Goal: Transaction & Acquisition: Purchase product/service

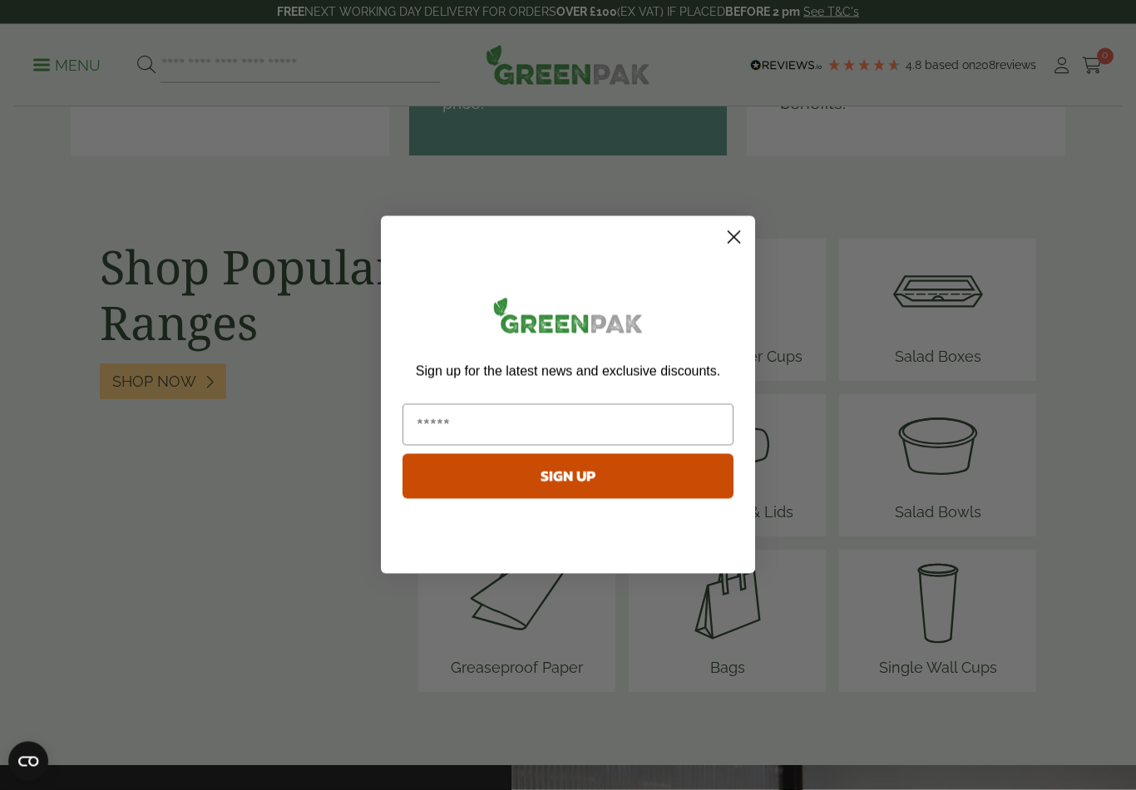
scroll to position [2020, 0]
click at [727, 239] on circle "Close dialog" at bounding box center [733, 237] width 27 height 27
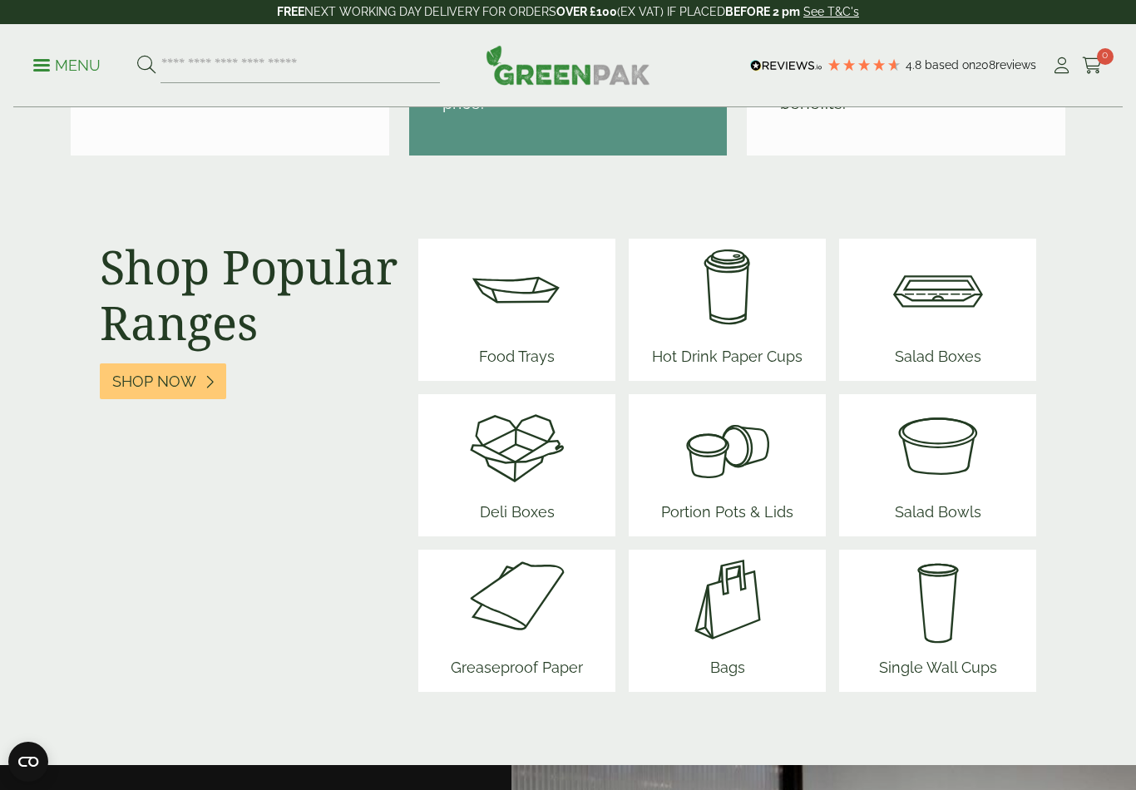
click at [718, 308] on img at bounding box center [727, 289] width 164 height 100
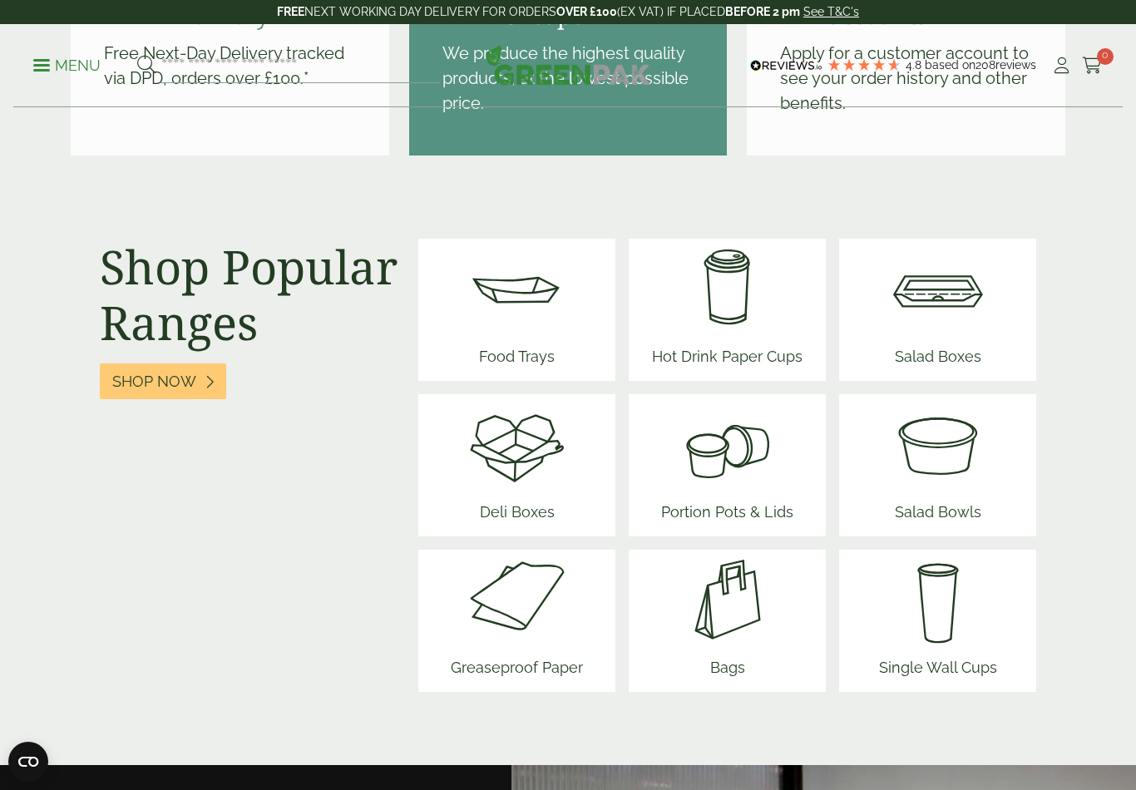
scroll to position [2046, 0]
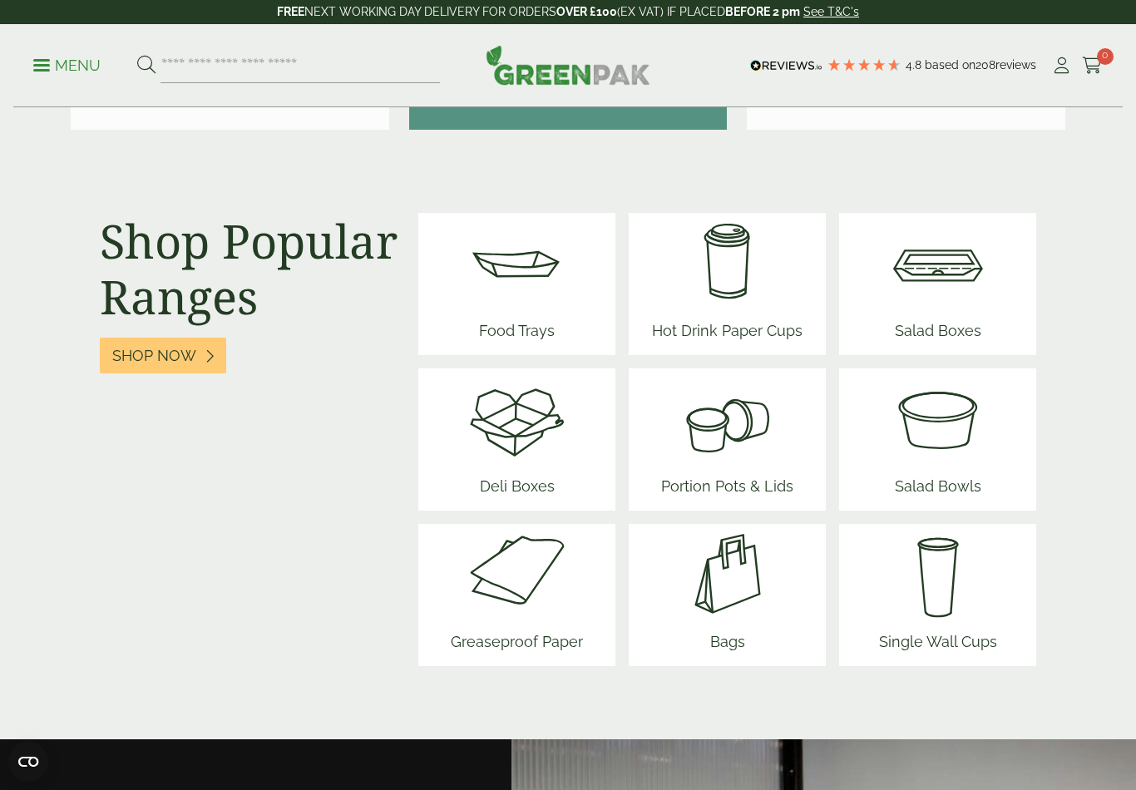
click at [538, 436] on img at bounding box center [517, 418] width 100 height 100
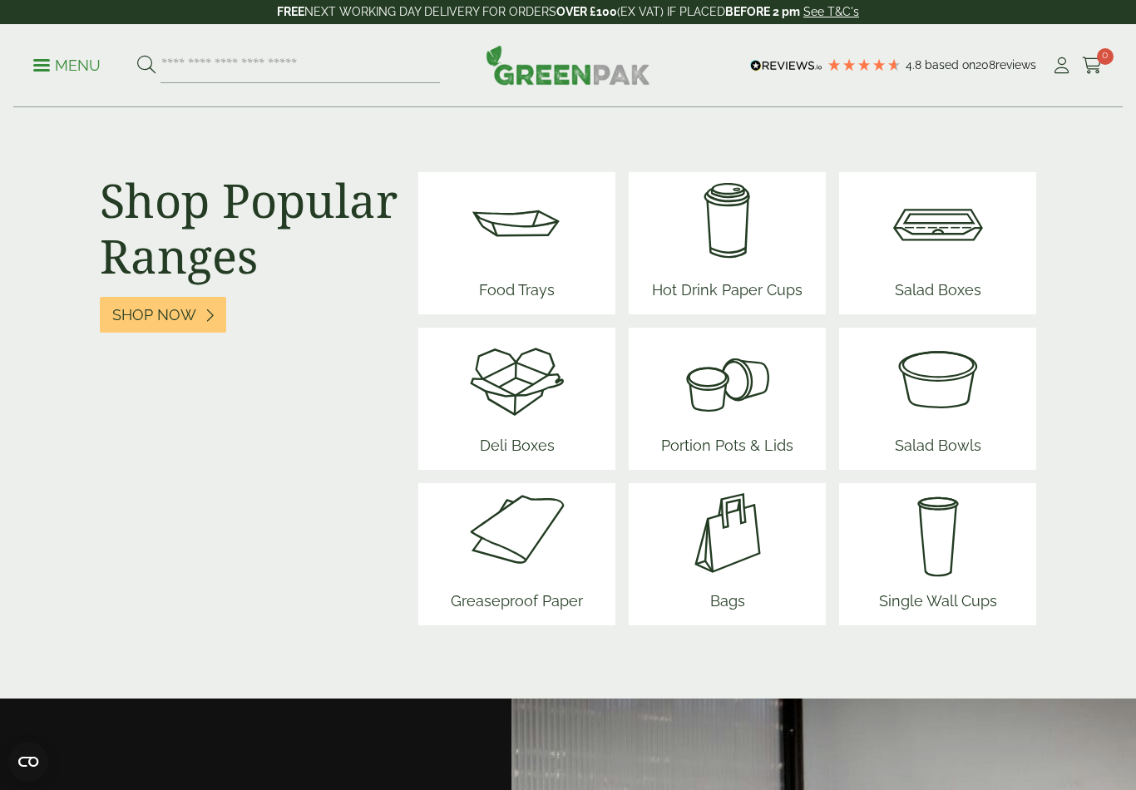
scroll to position [2086, 0]
click at [522, 385] on img at bounding box center [517, 378] width 100 height 100
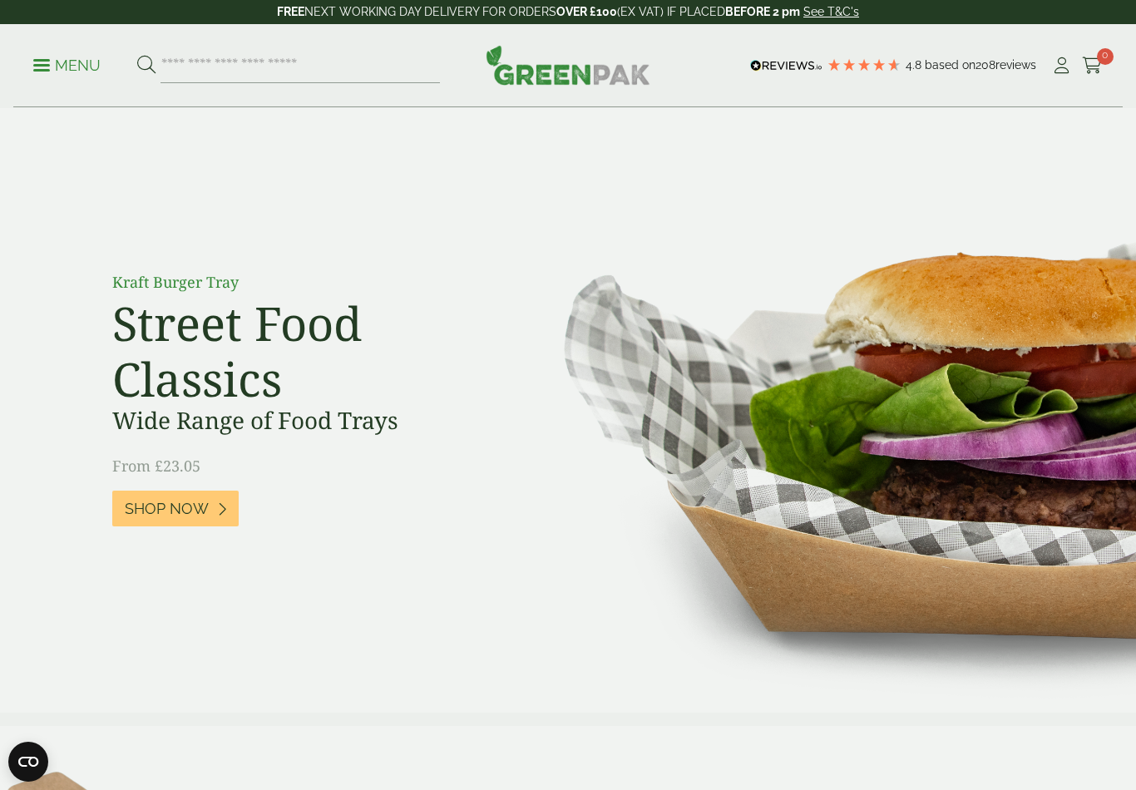
scroll to position [2113, 0]
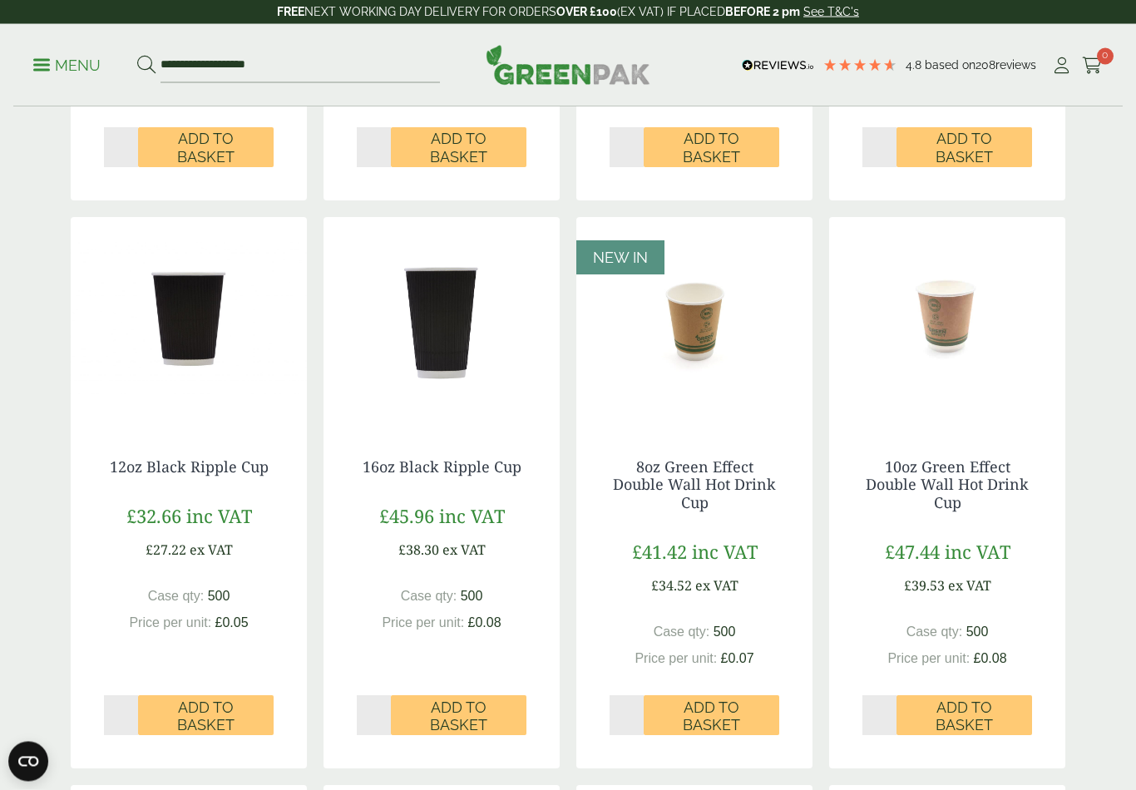
scroll to position [782, 0]
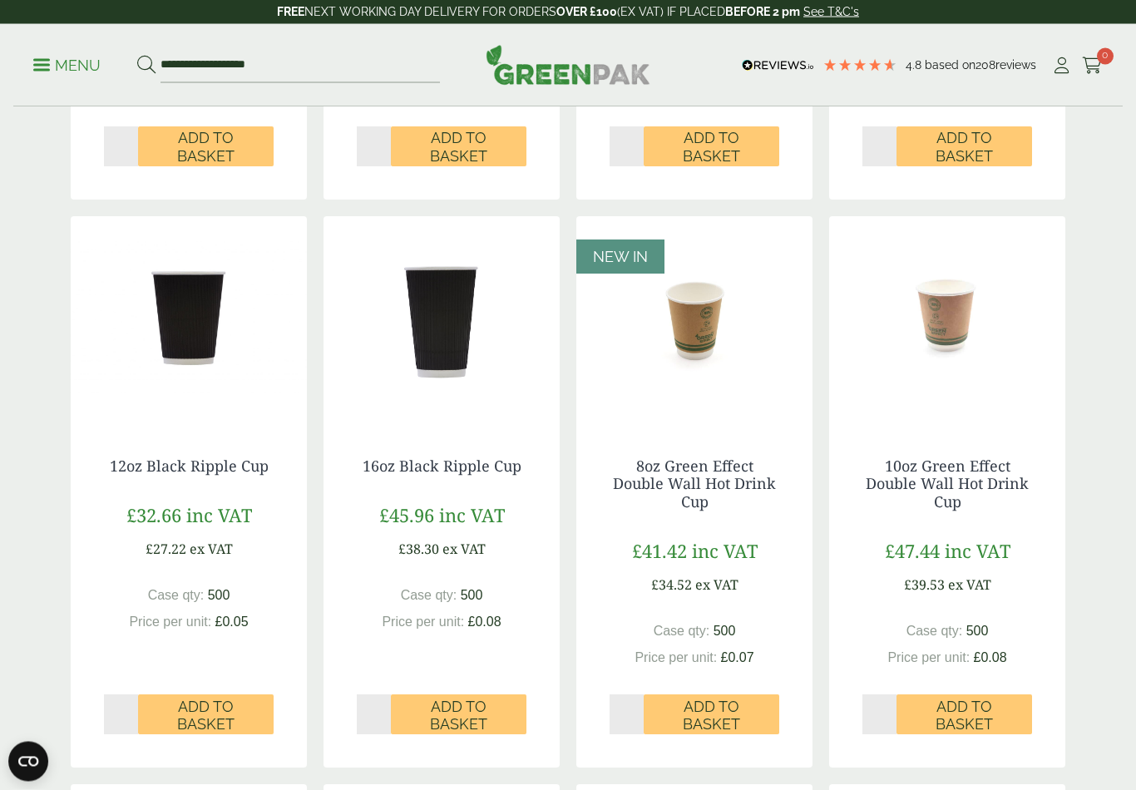
click at [184, 336] on img at bounding box center [189, 321] width 236 height 208
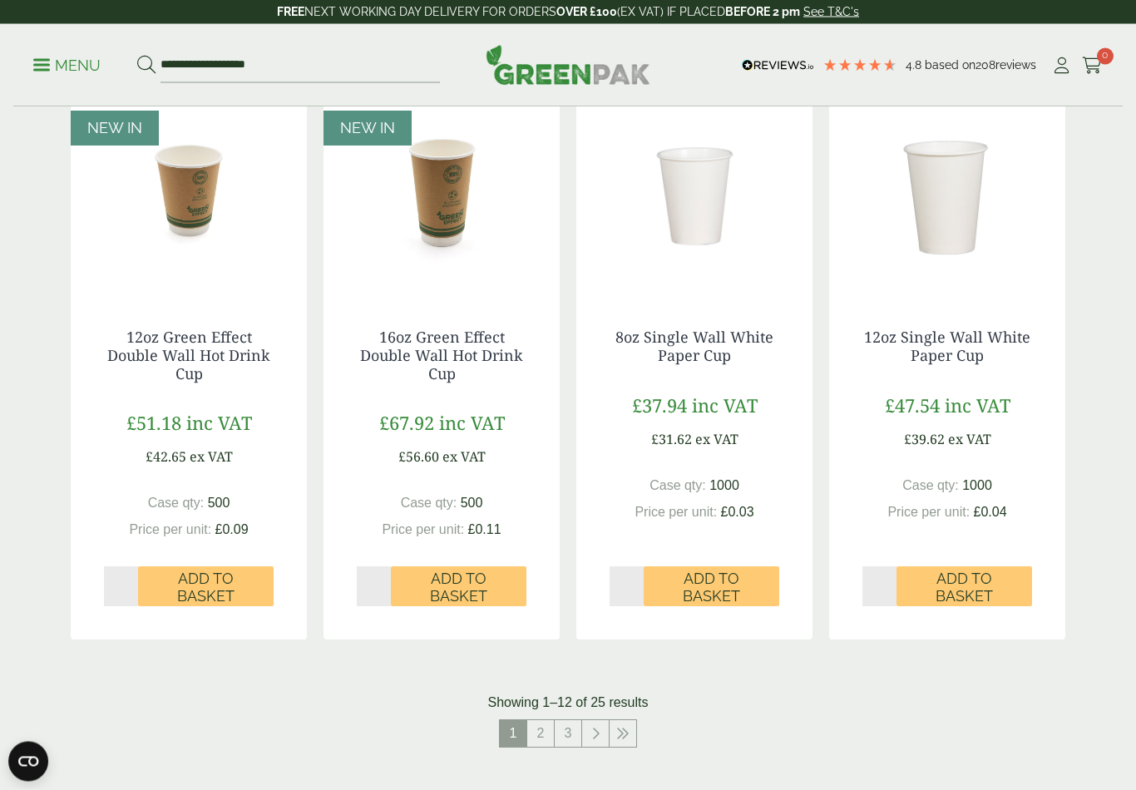
scroll to position [1480, 0]
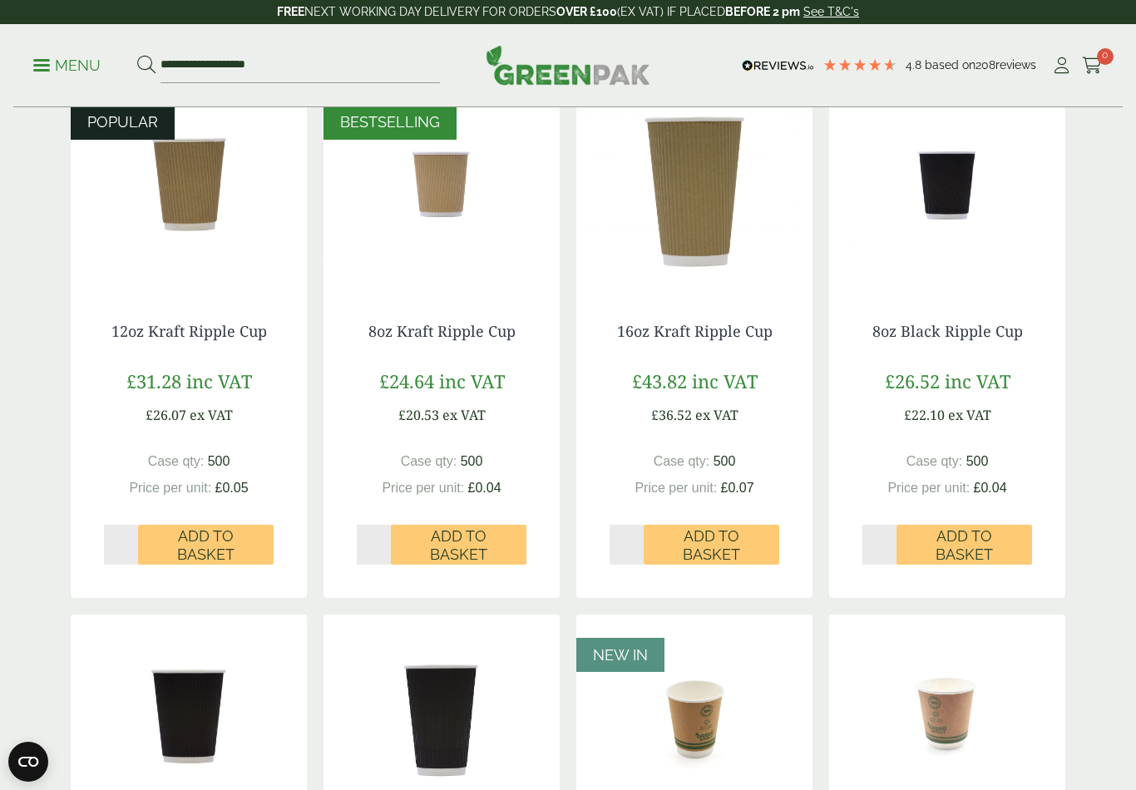
scroll to position [383, 0]
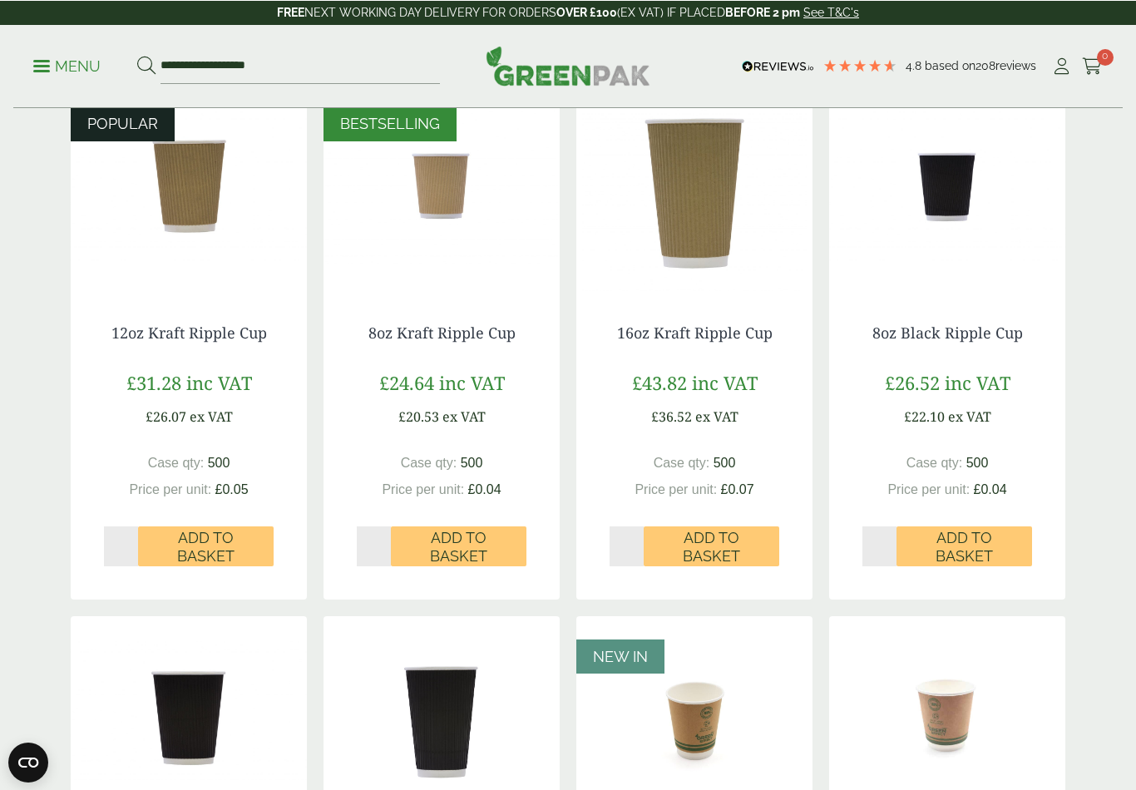
click at [192, 542] on span "Add to Basket" at bounding box center [206, 546] width 112 height 36
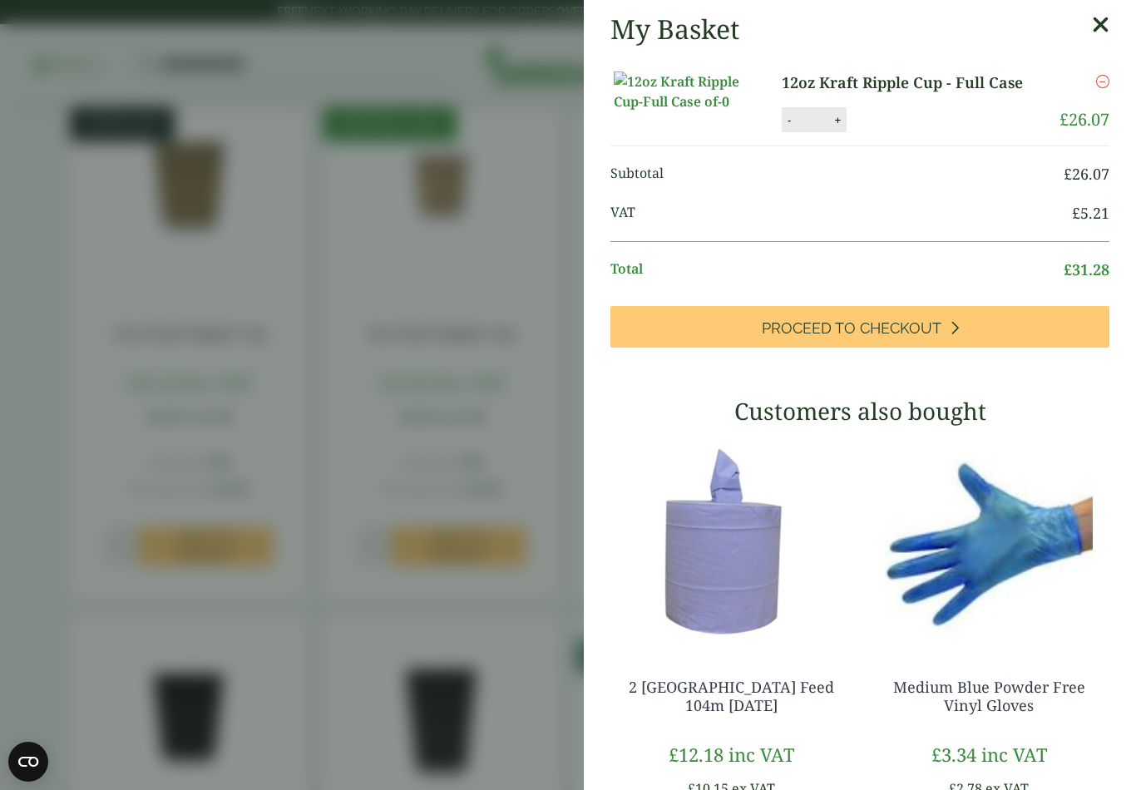
scroll to position [0, 0]
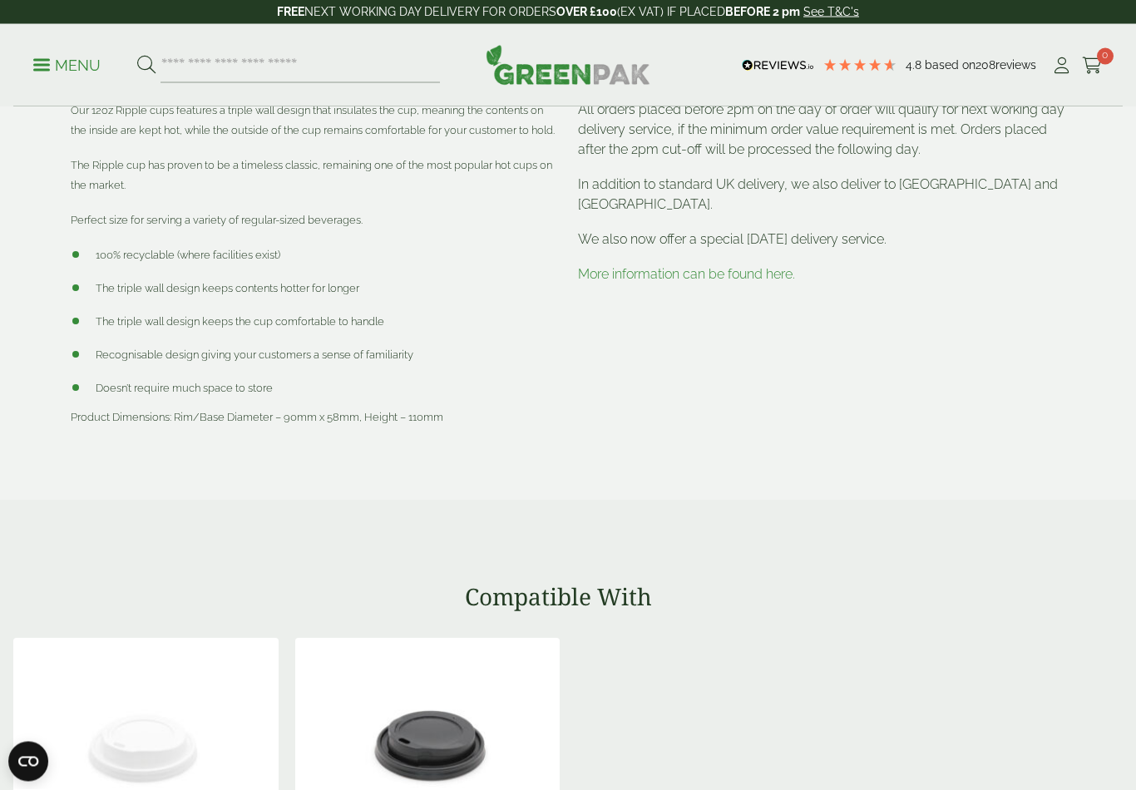
scroll to position [804, 0]
click at [1043, 535] on div "£ 32.66" at bounding box center [568, 612] width 1136 height 2617
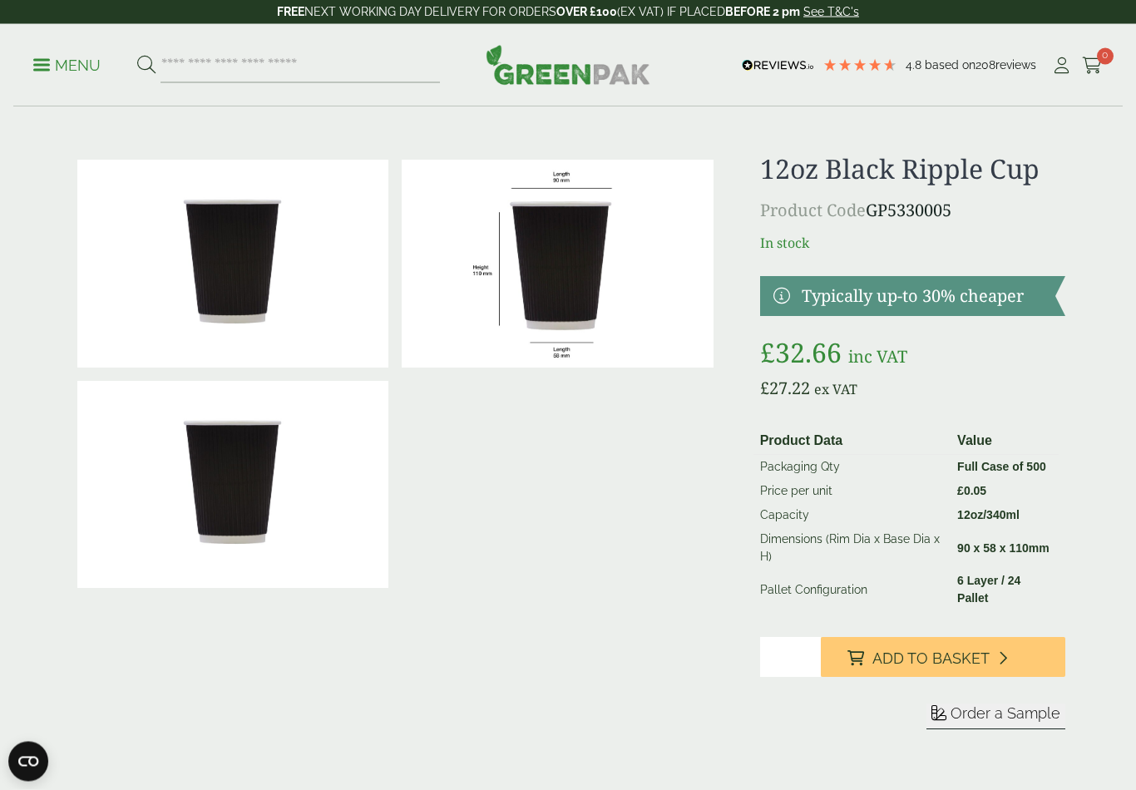
scroll to position [0, 0]
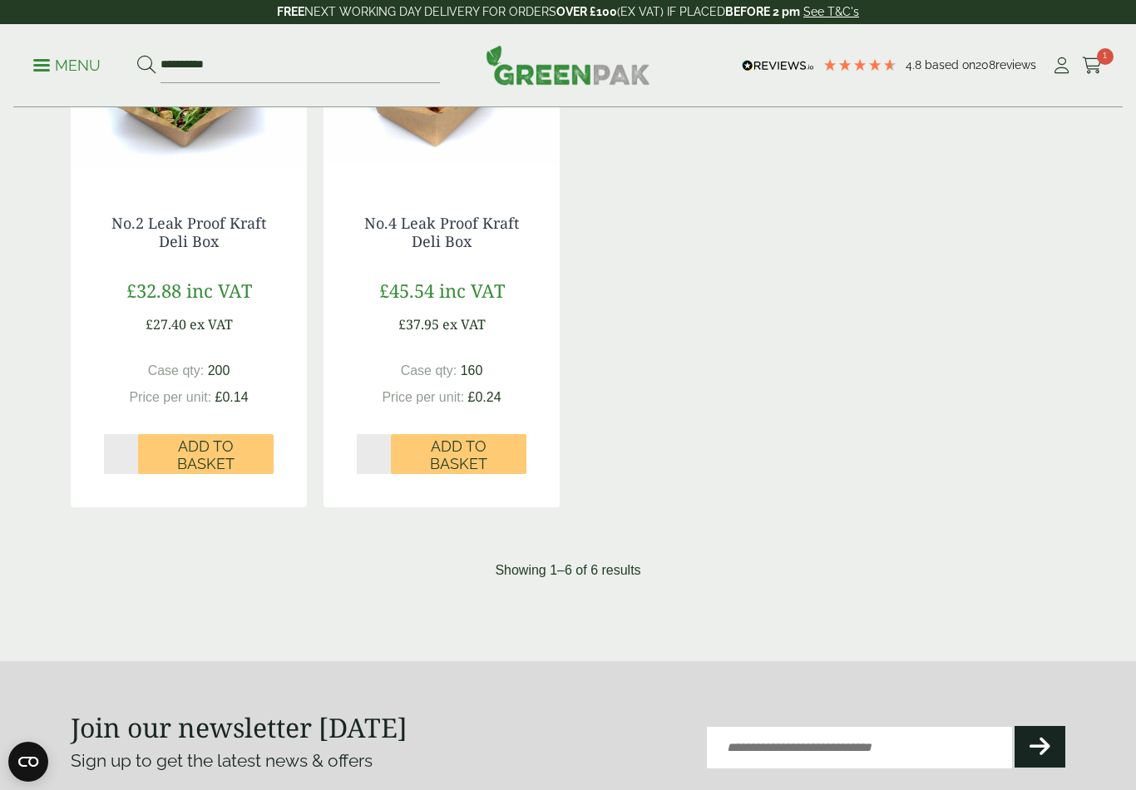
scroll to position [1043, 0]
click at [575, 571] on p "Showing 1–6 of 6 results" at bounding box center [567, 570] width 145 height 20
click at [576, 567] on p "Showing 1–6 of 6 results" at bounding box center [567, 570] width 145 height 20
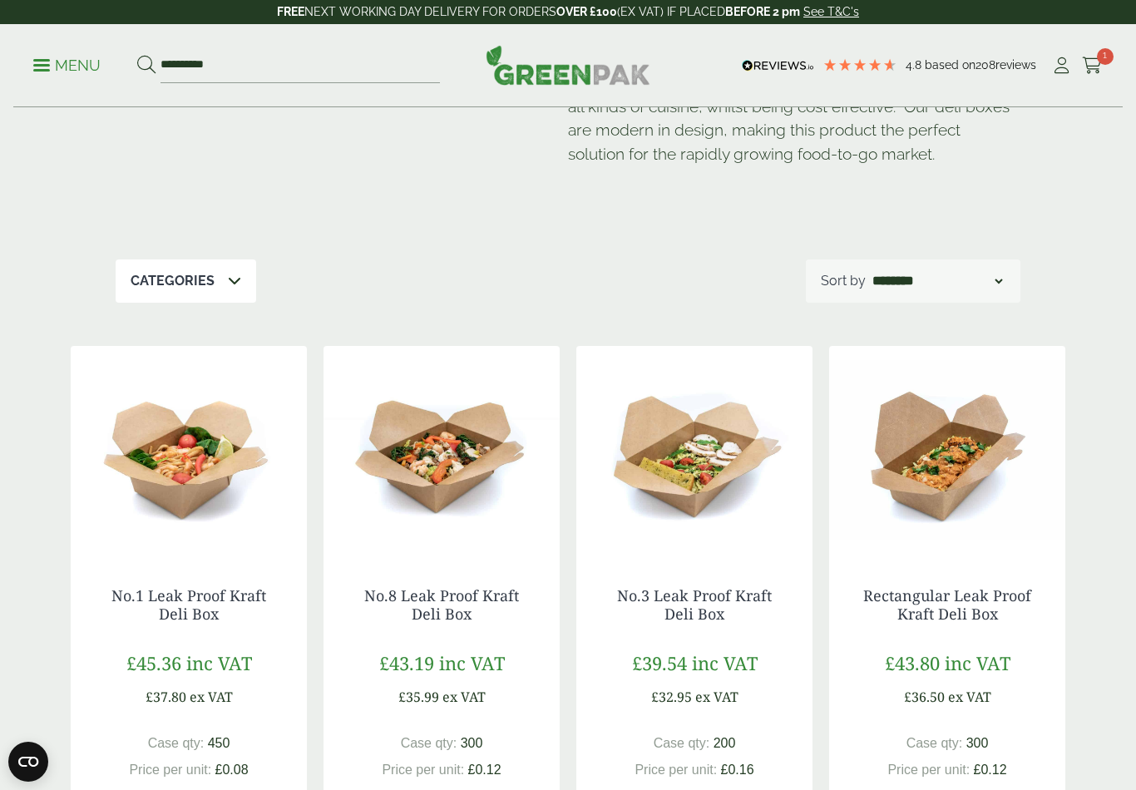
scroll to position [117, 0]
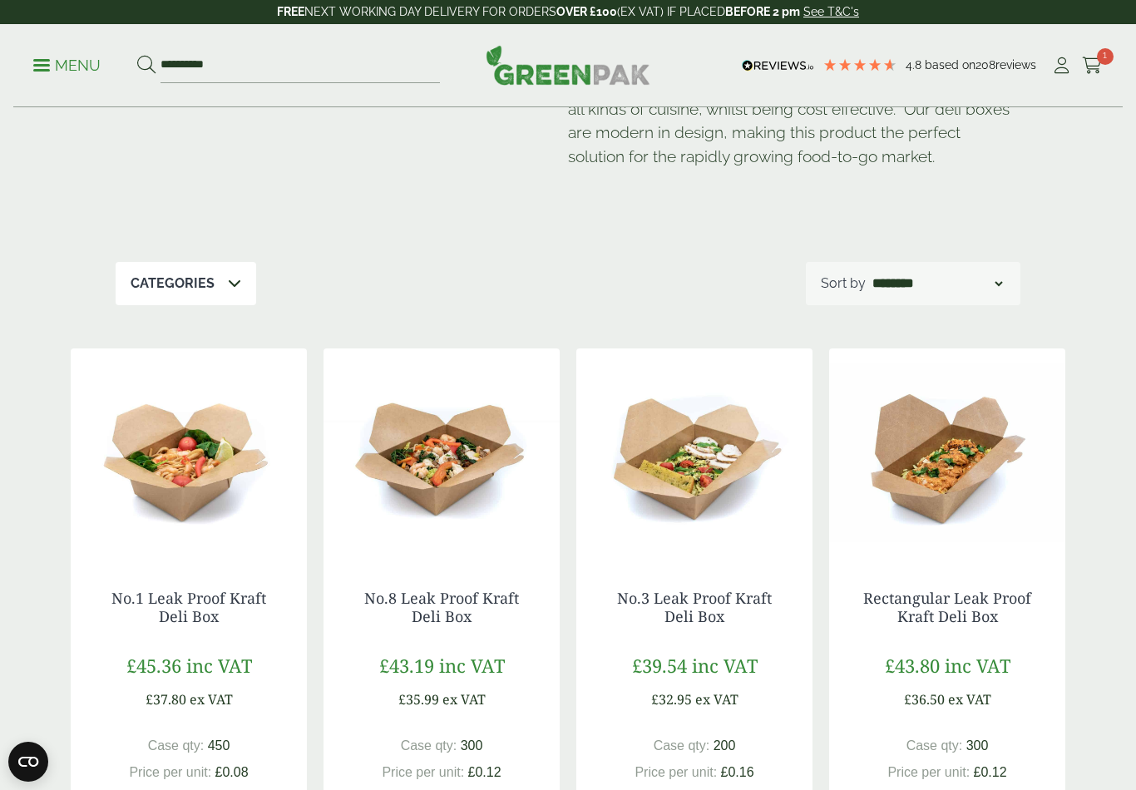
click at [996, 277] on select "**********" at bounding box center [937, 284] width 136 height 20
select select "*********"
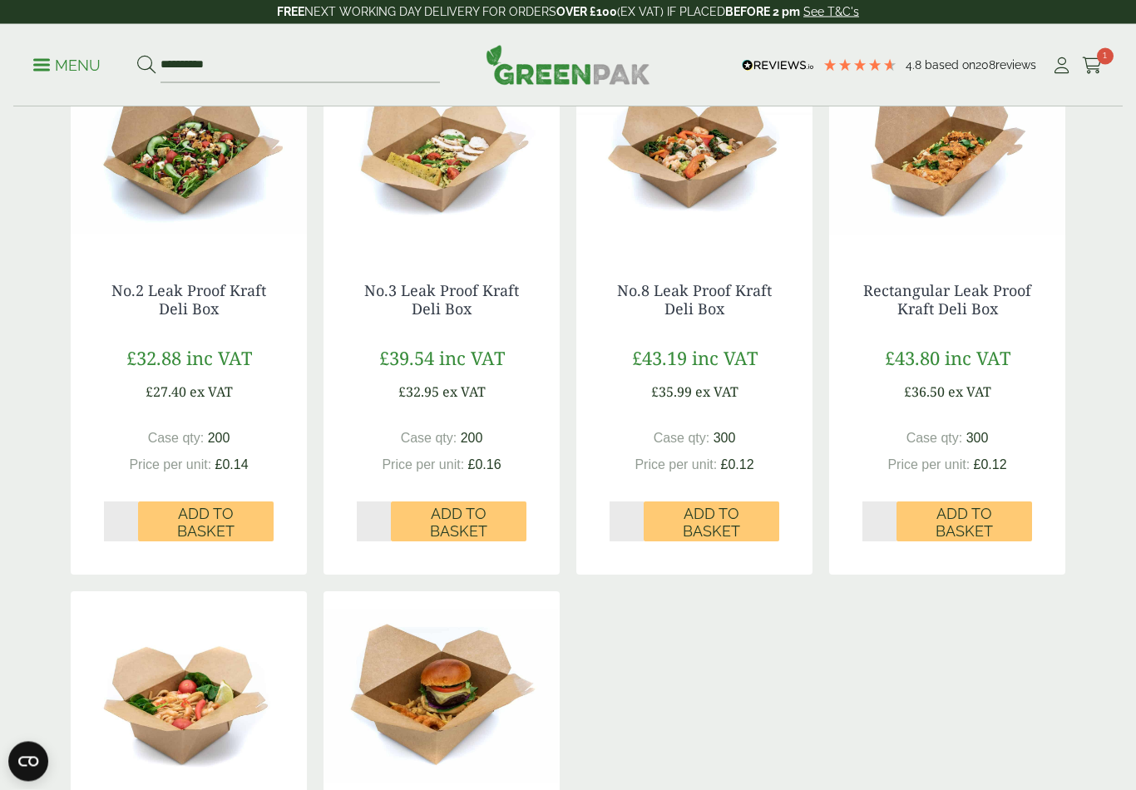
scroll to position [422, 0]
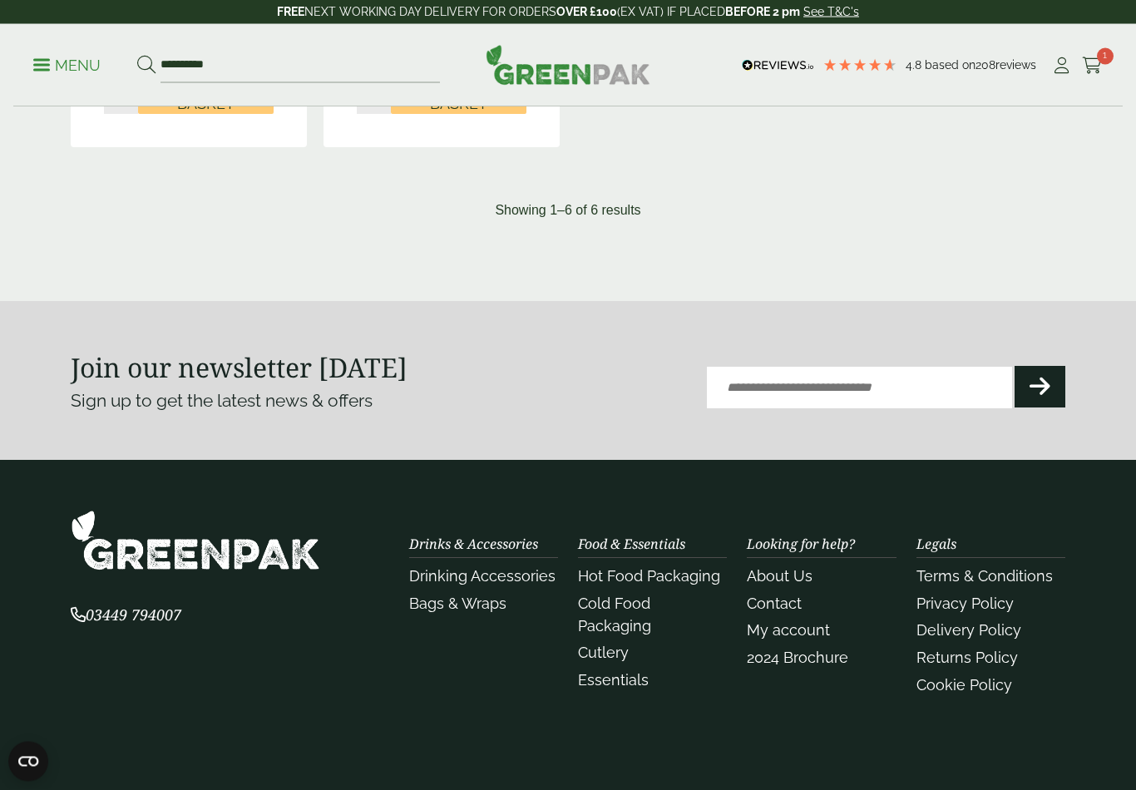
scroll to position [1403, 0]
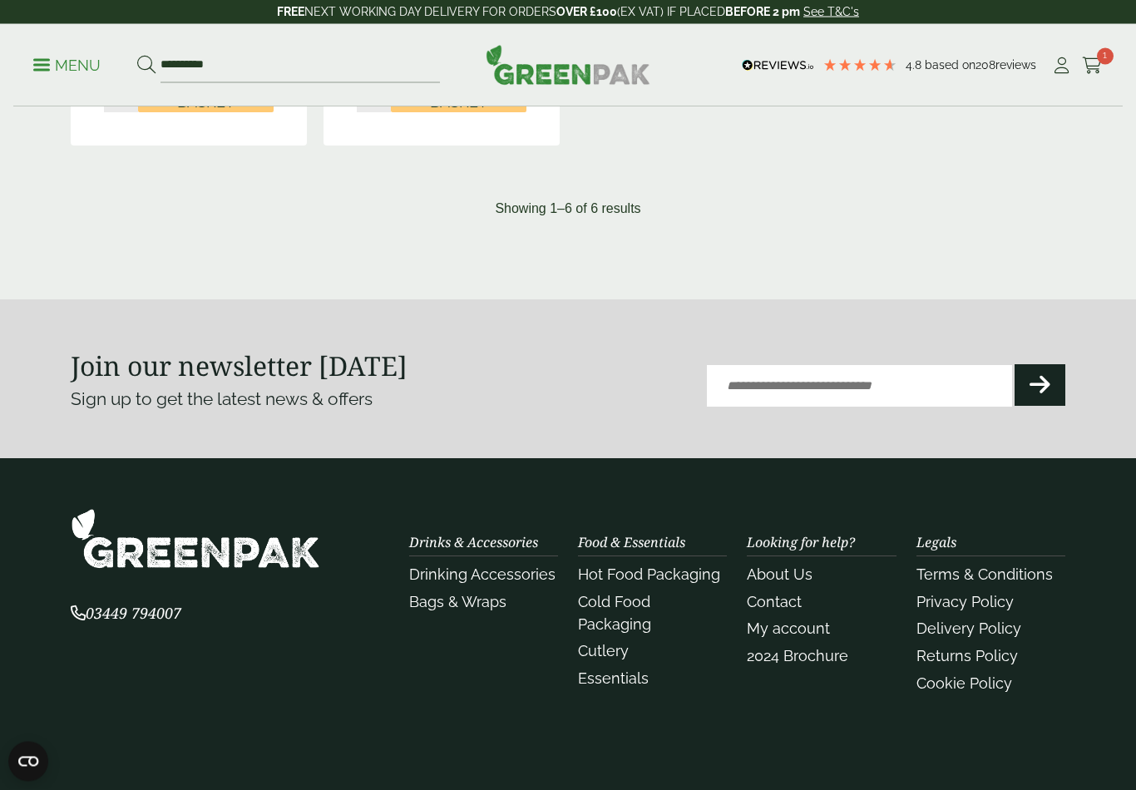
click at [580, 200] on p "Showing 1–6 of 6 results" at bounding box center [567, 210] width 145 height 20
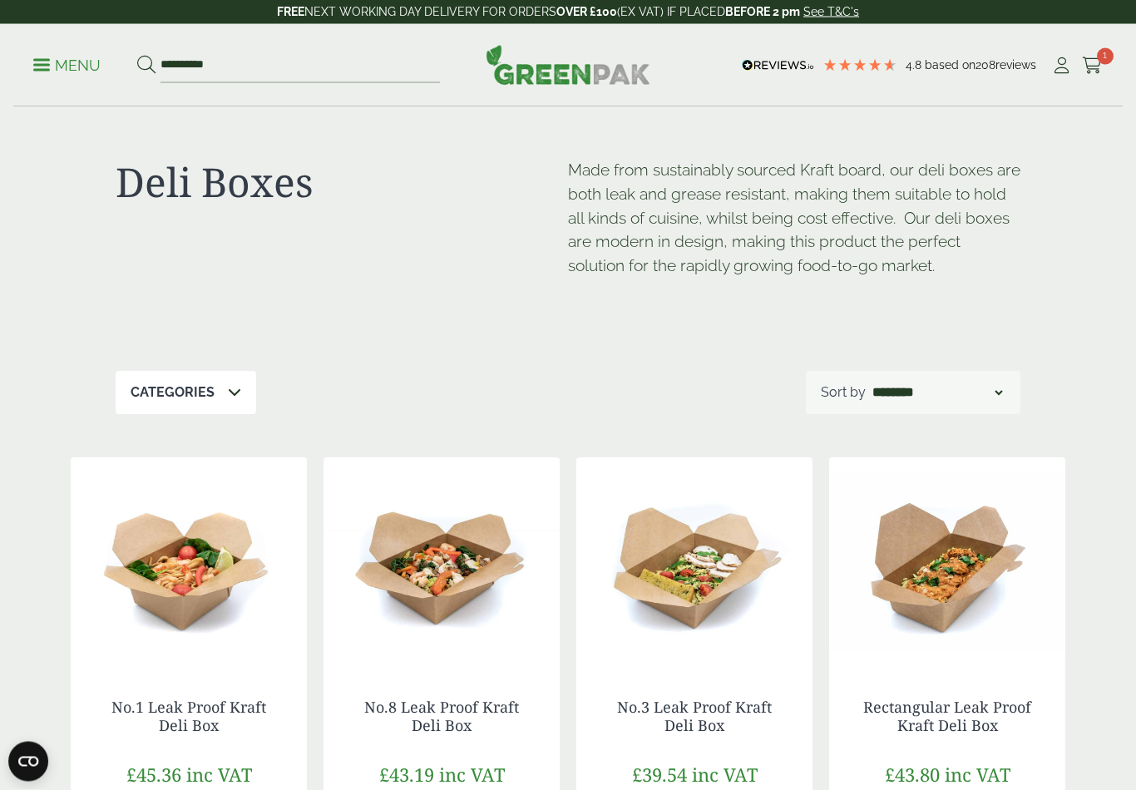
scroll to position [0, 0]
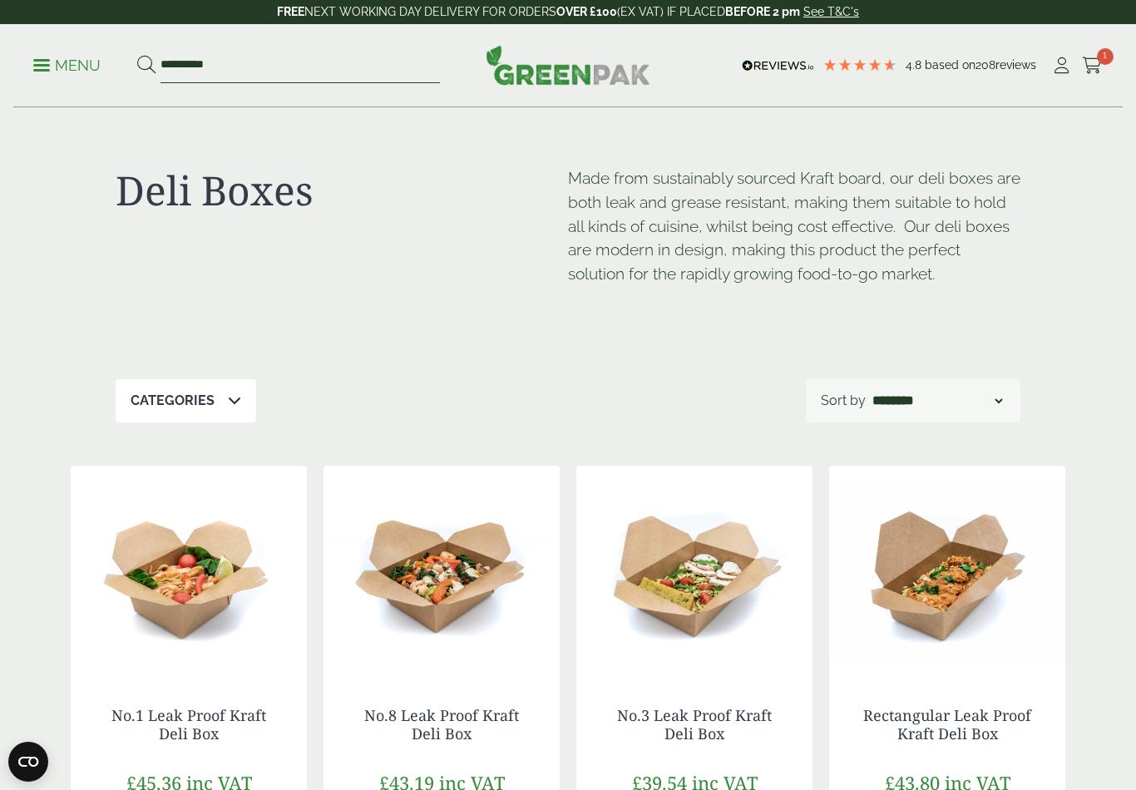
click at [185, 56] on input "**********" at bounding box center [299, 65] width 279 height 35
click at [230, 64] on input "**********" at bounding box center [299, 65] width 279 height 35
type input "*"
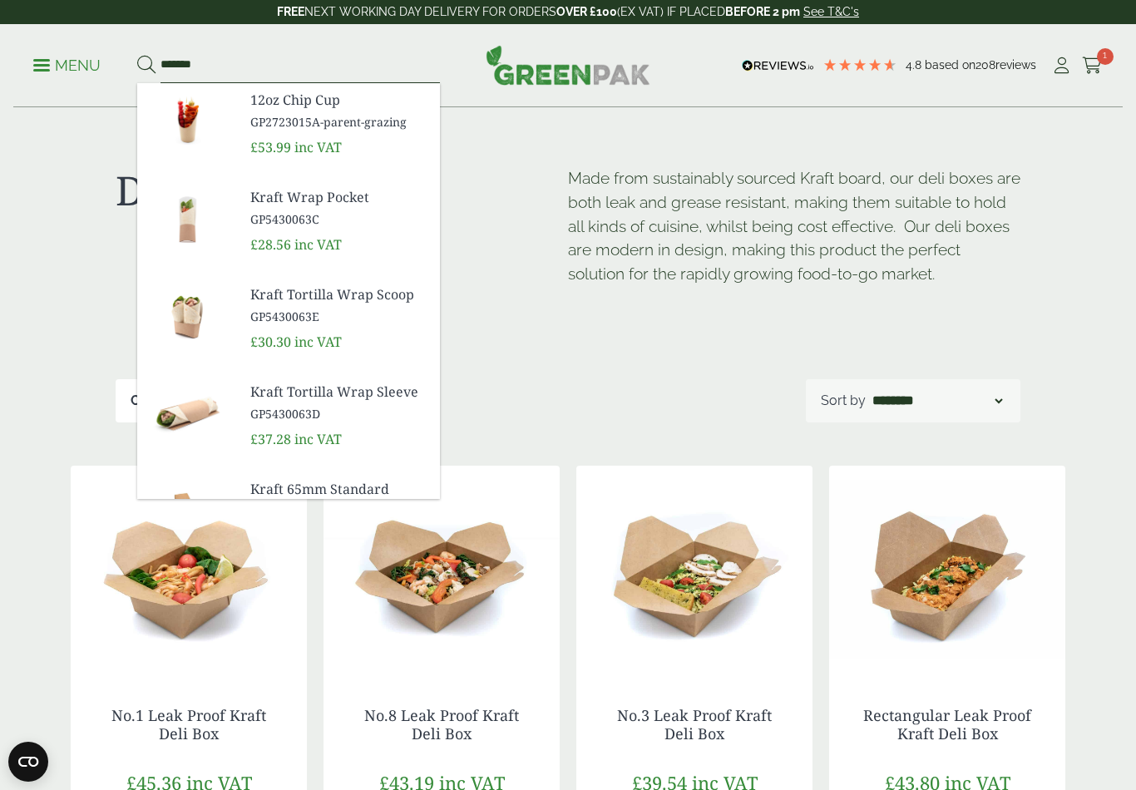
type input "*******"
click at [145, 65] on button at bounding box center [146, 66] width 18 height 22
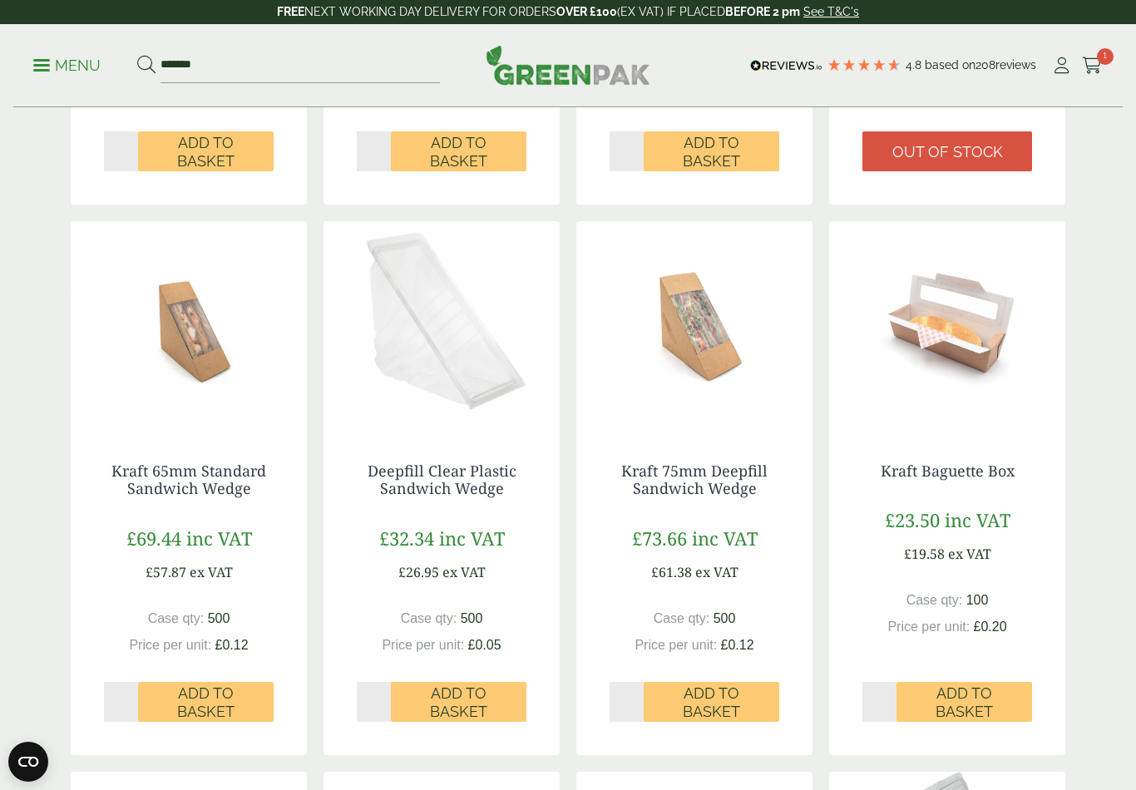
scroll to position [716, 0]
